Goal: Transaction & Acquisition: Subscribe to service/newsletter

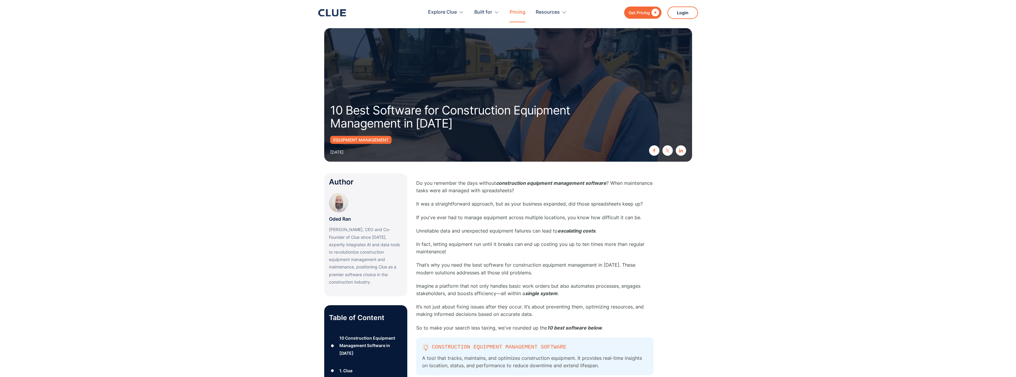
click at [516, 12] on link "Pricing" at bounding box center [518, 12] width 16 height 19
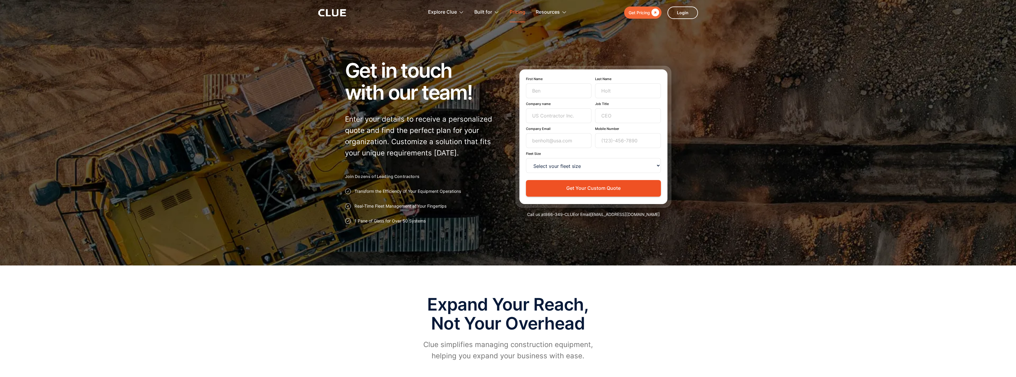
click at [518, 10] on link "Pricing" at bounding box center [518, 12] width 16 height 19
drag, startPoint x: 644, startPoint y: 12, endPoint x: 635, endPoint y: 14, distance: 9.1
click at [644, 12] on div "Get Pricing" at bounding box center [639, 12] width 21 height 7
click at [590, 188] on button "Get Your Custom Quote" at bounding box center [593, 188] width 135 height 16
click at [735, 170] on div at bounding box center [508, 132] width 1016 height 265
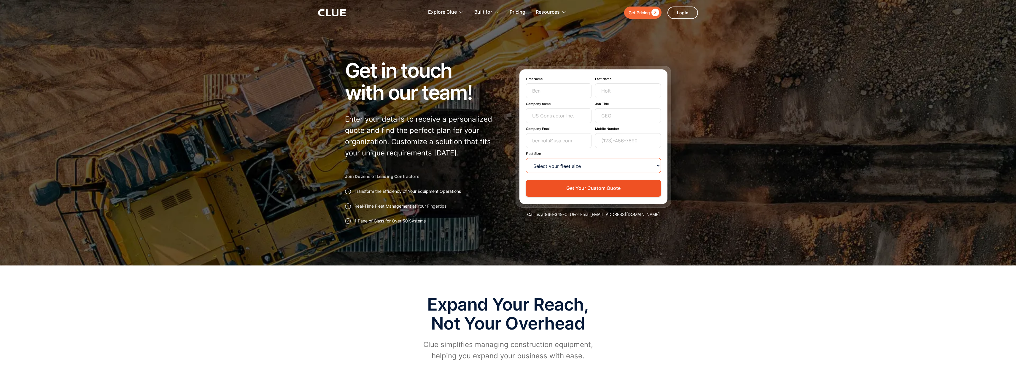
click at [655, 165] on select "Select your fleet size <15 15-99 100-499 500-999 >1000" at bounding box center [593, 165] width 135 height 15
select select "500-999"
click at [526, 158] on select "Select your fleet size <15 15-99 100-499 500-999 >1000" at bounding box center [593, 165] width 135 height 15
click at [534, 93] on input "First Name" at bounding box center [559, 90] width 66 height 15
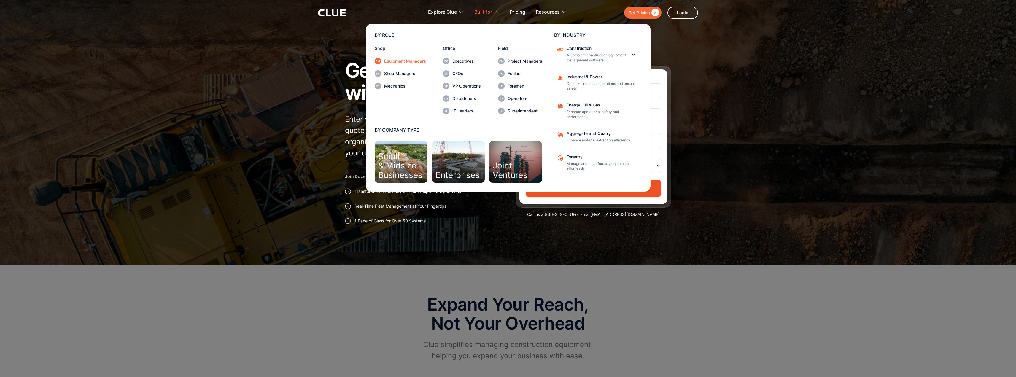
click at [407, 61] on div "Equipment Managers" at bounding box center [405, 61] width 42 height 4
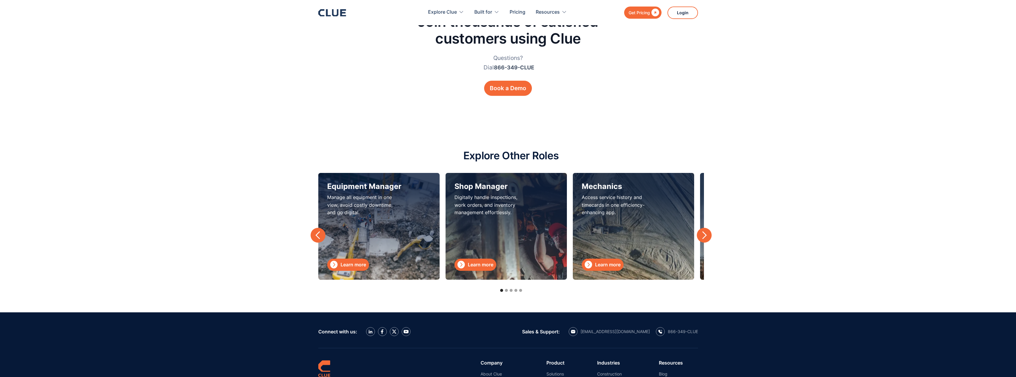
scroll to position [1869, 0]
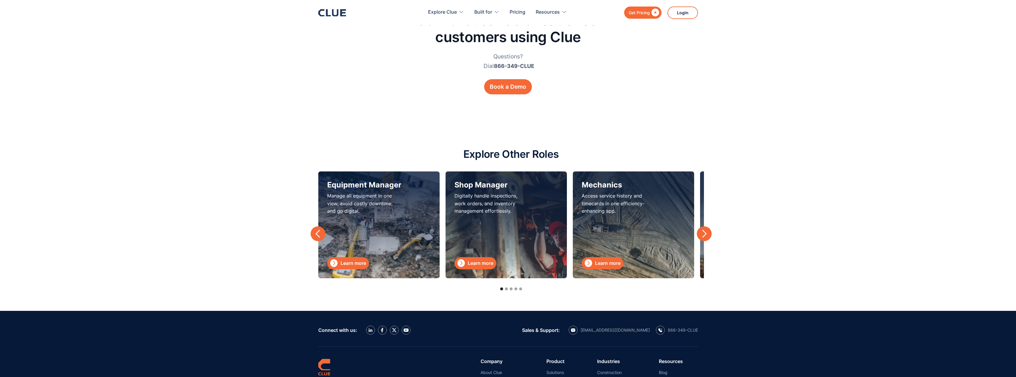
click at [703, 231] on div "next slide" at bounding box center [704, 233] width 9 height 9
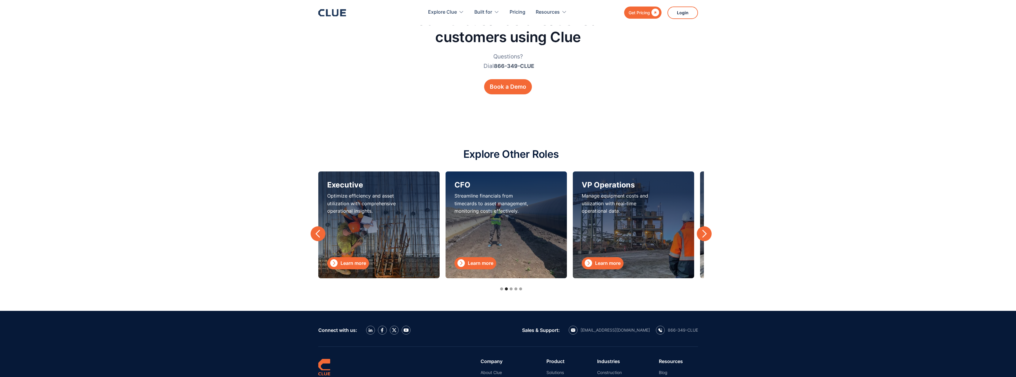
click at [704, 233] on div "next slide" at bounding box center [704, 233] width 9 height 9
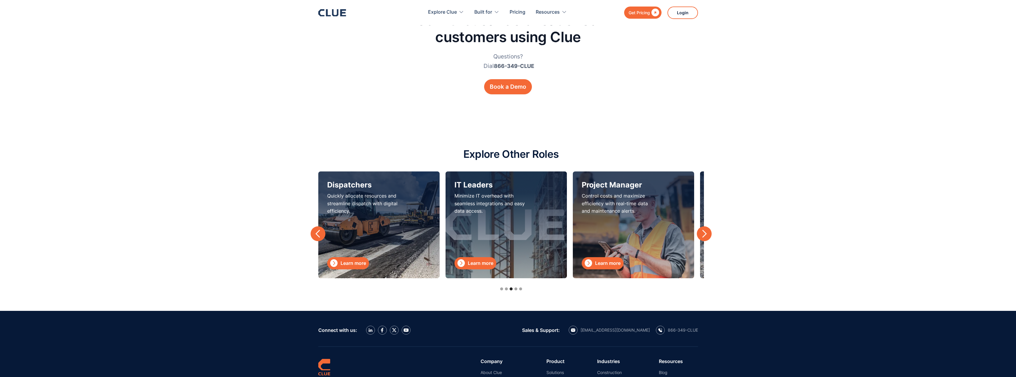
click at [704, 231] on div "next slide" at bounding box center [704, 233] width 9 height 9
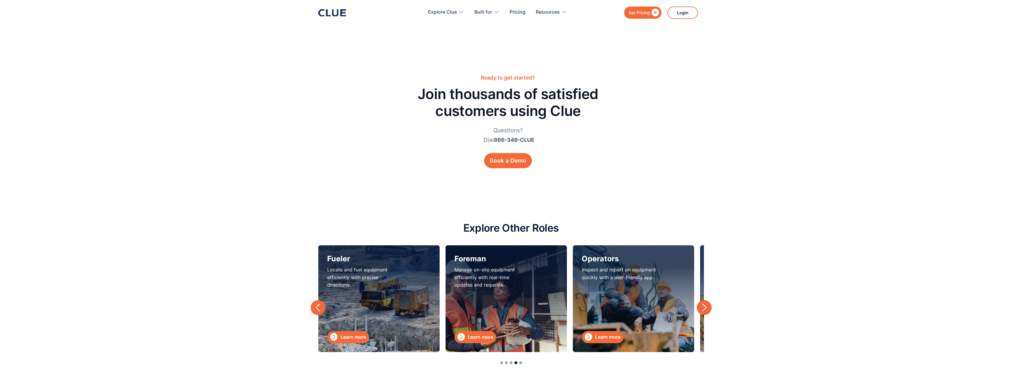
scroll to position [1780, 0]
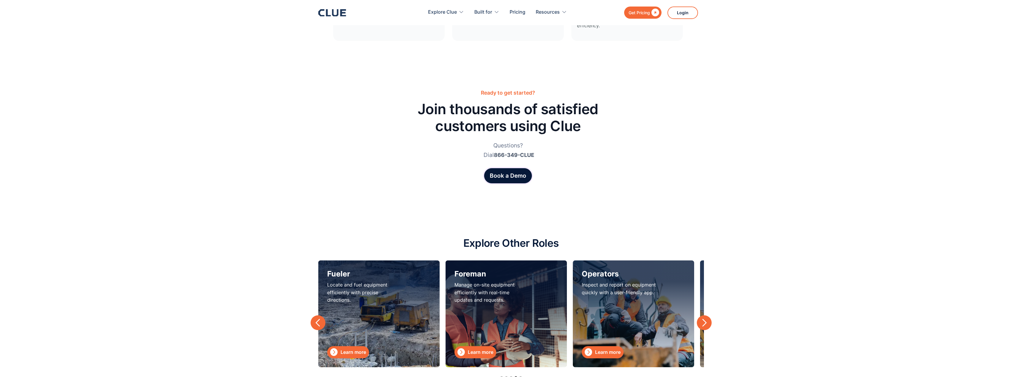
click at [507, 175] on div "Book a Demo" at bounding box center [508, 175] width 36 height 9
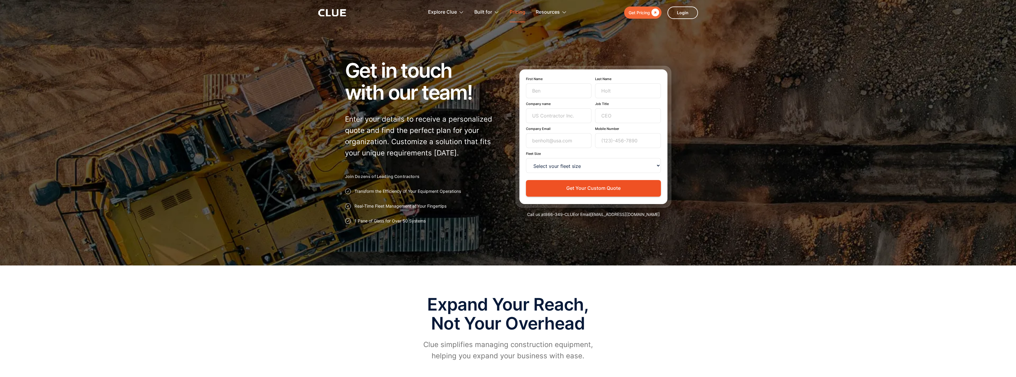
click at [524, 12] on link "Pricing" at bounding box center [518, 12] width 16 height 19
click at [637, 12] on div "Get Pricing" at bounding box center [639, 12] width 21 height 7
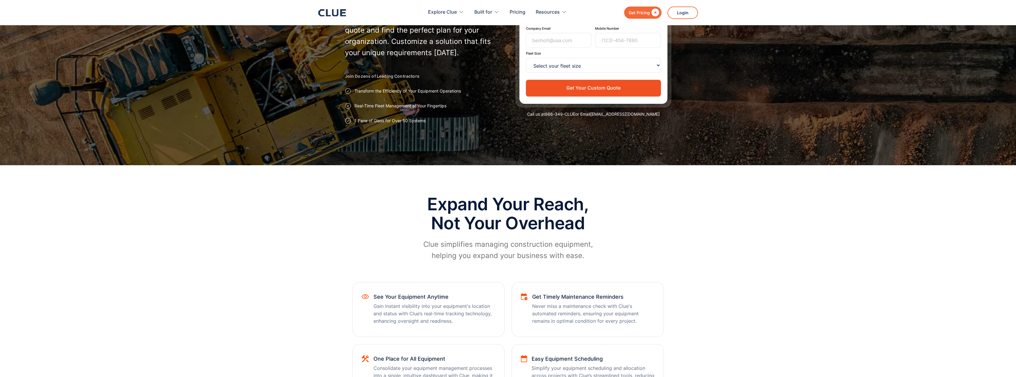
scroll to position [89, 0]
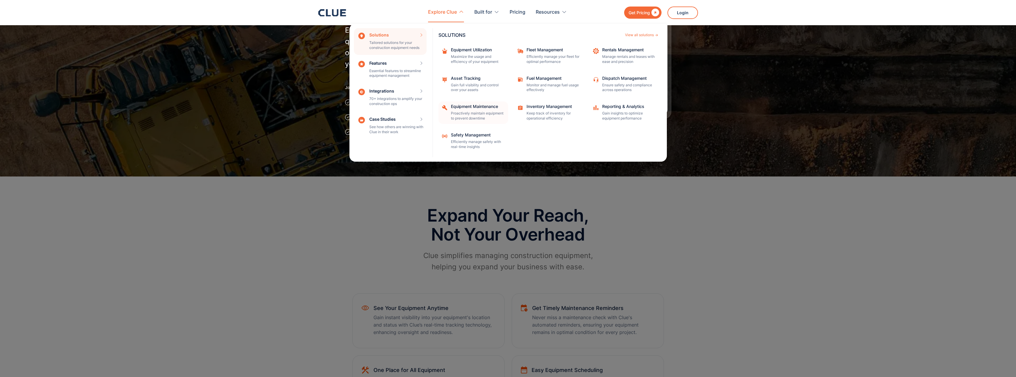
click at [472, 105] on div "Equipment Maintenance" at bounding box center [477, 106] width 53 height 4
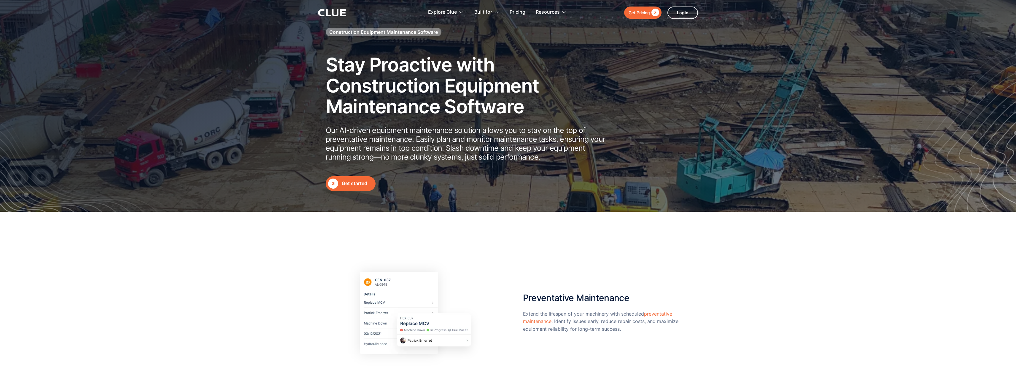
scroll to position [89, 0]
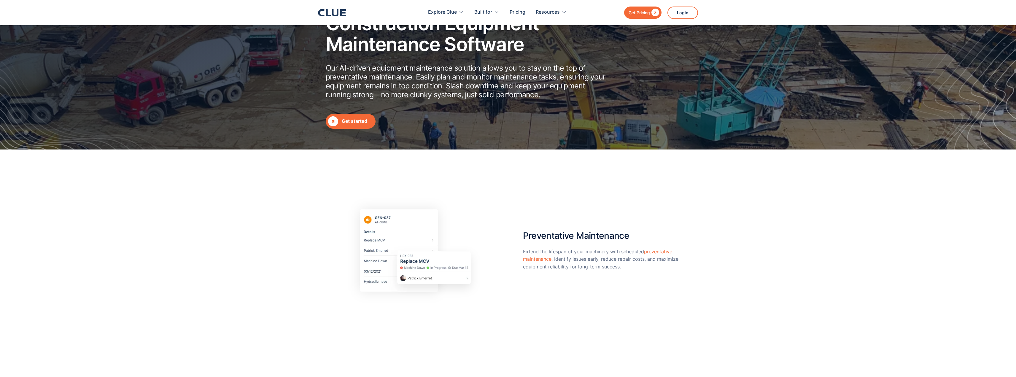
click at [353, 122] on div "Get started" at bounding box center [357, 120] width 31 height 7
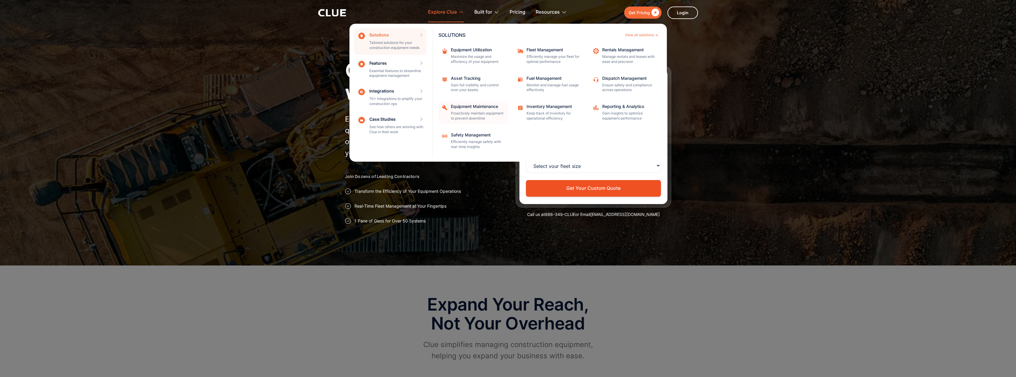
click at [467, 107] on div "Equipment Maintenance" at bounding box center [477, 106] width 53 height 4
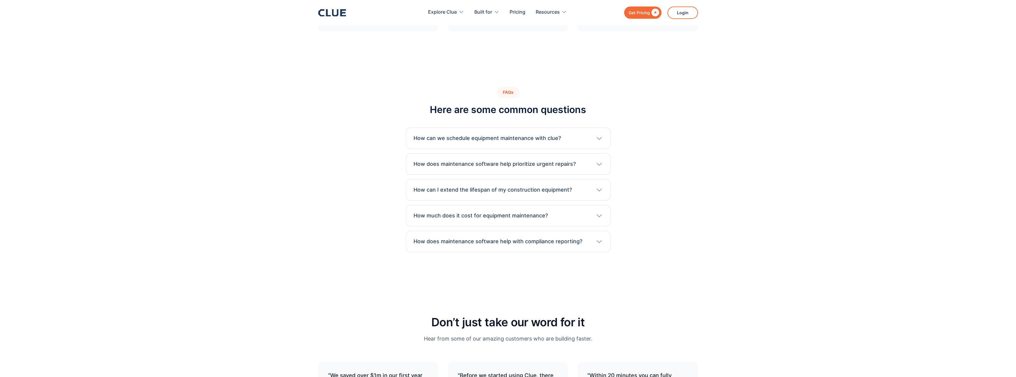
scroll to position [1572, 0]
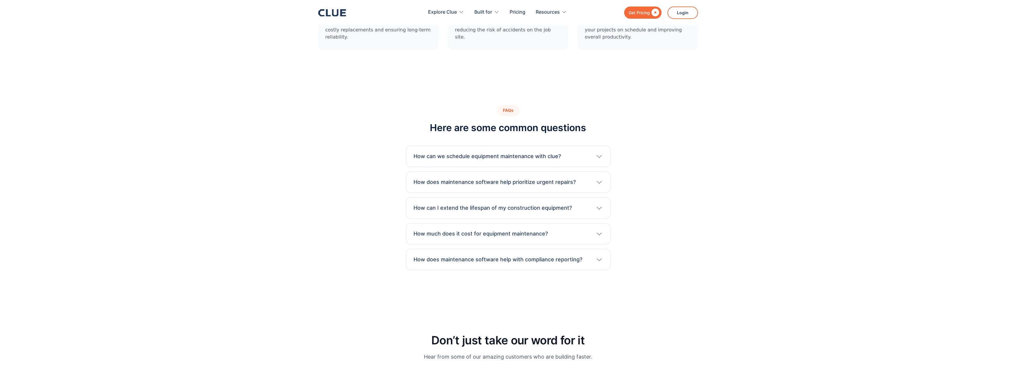
click at [639, 11] on div "Get Pricing" at bounding box center [639, 12] width 21 height 7
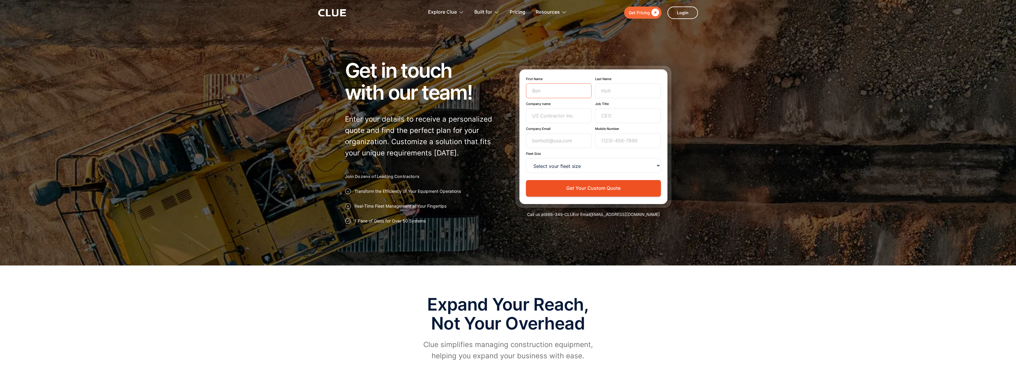
click at [540, 91] on input "First Name" at bounding box center [559, 90] width 66 height 15
type input "tim"
type input "junkins"
type input "rogers group"
type input "equipment manager"
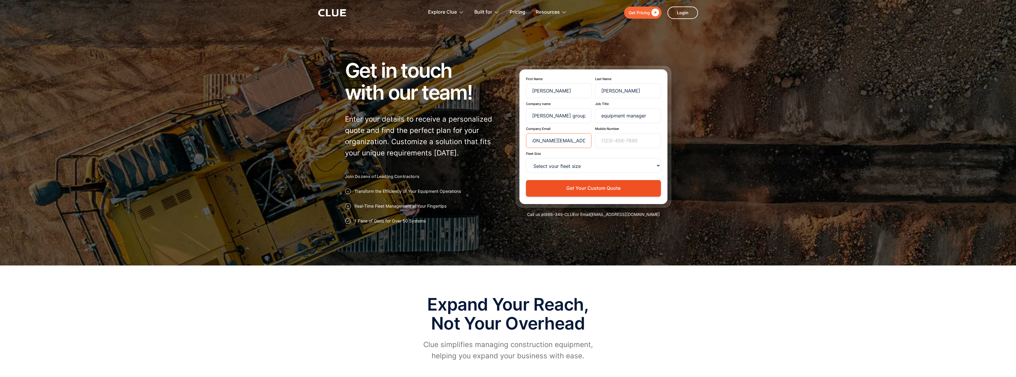
scroll to position [0, 20]
type input "tim.junkins@rogersgroupinc.com"
type input "2562000738"
click at [638, 164] on select "Select your fleet size <15 15-99 100-499 500-999 >1000" at bounding box center [593, 165] width 135 height 15
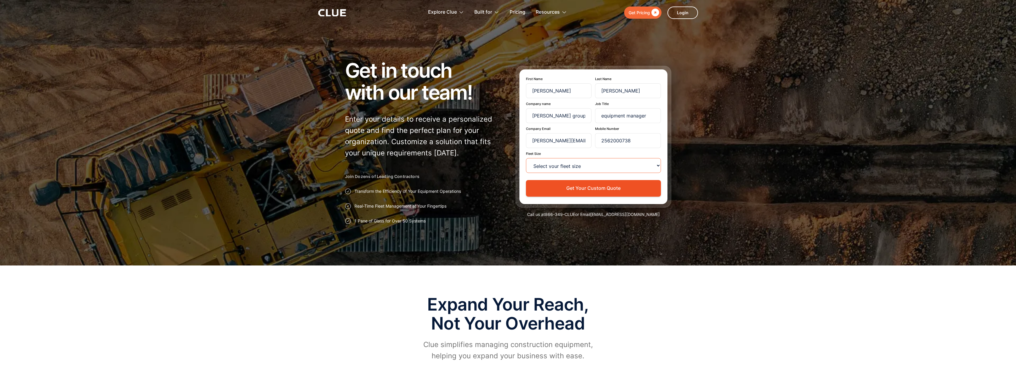
select select "500-999"
click at [526, 158] on select "Select your fleet size <15 15-99 100-499 500-999 >1000" at bounding box center [593, 165] width 135 height 15
click at [586, 190] on button "Get Your Custom Quote" at bounding box center [593, 188] width 135 height 16
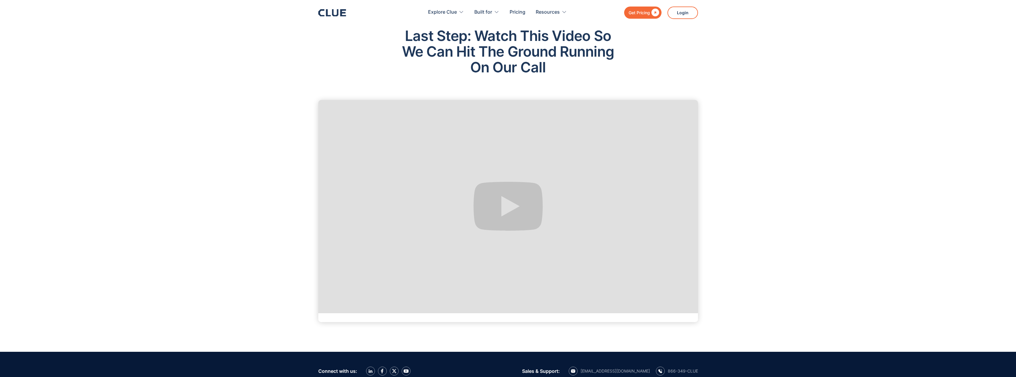
scroll to position [89, 0]
